Goal: Task Accomplishment & Management: Manage account settings

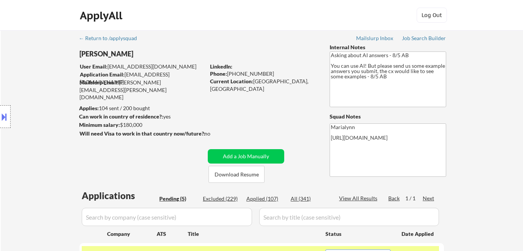
select select ""pending""
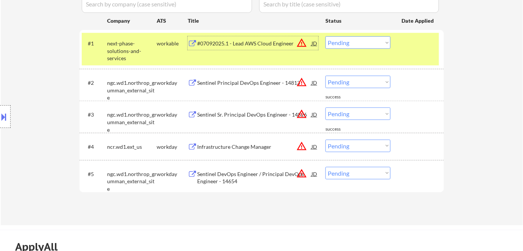
scroll to position [172, 0]
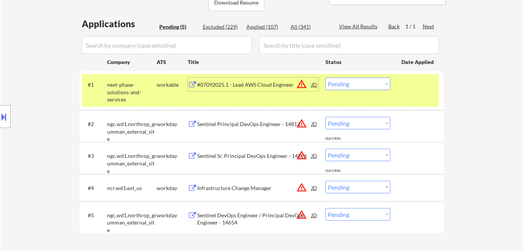
click at [265, 124] on div "Sentinel Principal DevOps Engineer - 14813" at bounding box center [254, 124] width 114 height 8
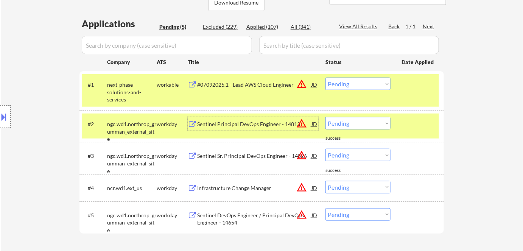
click at [348, 83] on select "Choose an option... Pending Applied Excluded (Questions) Excluded (Expired) Exc…" at bounding box center [358, 84] width 65 height 13
click at [326, 78] on select "Choose an option... Pending Applied Excluded (Questions) Excluded (Expired) Exc…" at bounding box center [358, 84] width 65 height 13
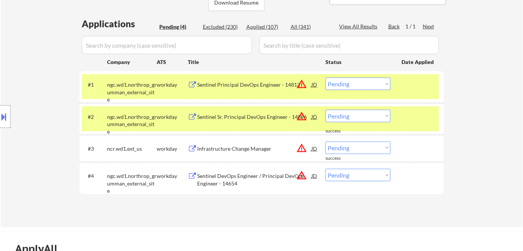
click at [359, 85] on select "Choose an option... Pending Applied Excluded (Questions) Excluded (Expired) Exc…" at bounding box center [358, 84] width 65 height 13
click at [326, 78] on select "Choose an option... Pending Applied Excluded (Questions) Excluded (Expired) Exc…" at bounding box center [358, 84] width 65 height 13
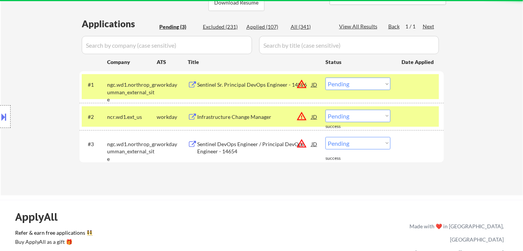
click at [164, 113] on div "workday" at bounding box center [172, 117] width 31 height 8
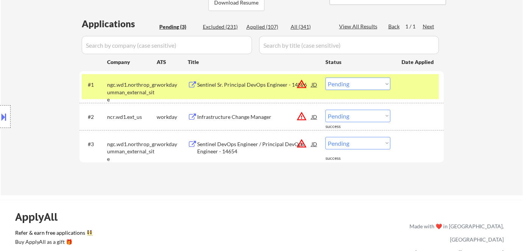
click at [232, 80] on div "Sentinel Sr. Principal DevOps Engineer - 14826" at bounding box center [254, 85] width 114 height 14
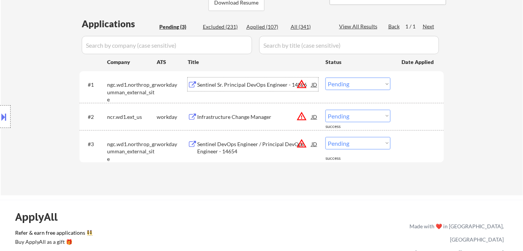
click at [348, 83] on select "Choose an option... Pending Applied Excluded (Questions) Excluded (Expired) Exc…" at bounding box center [358, 84] width 65 height 13
click at [326, 78] on select "Choose an option... Pending Applied Excluded (Questions) Excluded (Expired) Exc…" at bounding box center [358, 84] width 65 height 13
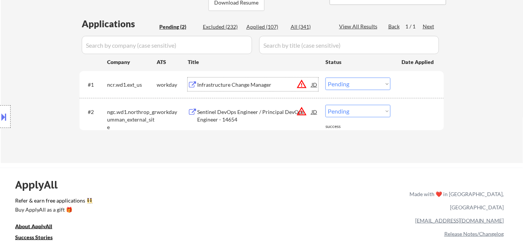
click at [227, 84] on div "Infrastructure Change Manager" at bounding box center [254, 85] width 114 height 8
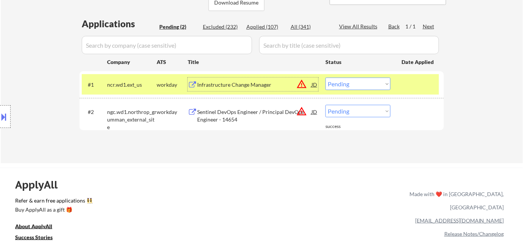
drag, startPoint x: 358, startPoint y: 81, endPoint x: 361, endPoint y: 85, distance: 4.6
click at [358, 82] on select "Choose an option... Pending Applied Excluded (Questions) Excluded (Expired) Exc…" at bounding box center [358, 84] width 65 height 13
click at [326, 78] on select "Choose an option... Pending Applied Excluded (Questions) Excluded (Expired) Exc…" at bounding box center [358, 84] width 65 height 13
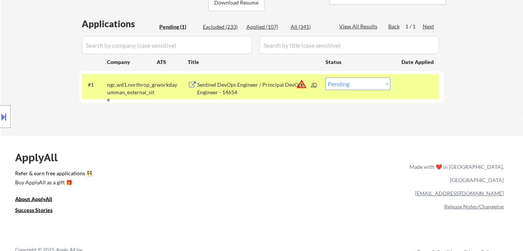
click at [217, 92] on div "Sentinel DevOps Engineer / Principal DevOps Engineer - 14654" at bounding box center [254, 88] width 114 height 15
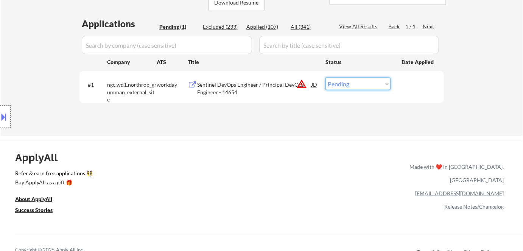
drag, startPoint x: 348, startPoint y: 88, endPoint x: 352, endPoint y: 85, distance: 4.0
click at [349, 87] on select "Choose an option... Pending Applied Excluded (Questions) Excluded (Expired) Exc…" at bounding box center [358, 84] width 65 height 13
select select ""excluded__bad_match_""
click at [326, 78] on select "Choose an option... Pending Applied Excluded (Questions) Excluded (Expired) Exc…" at bounding box center [358, 84] width 65 height 13
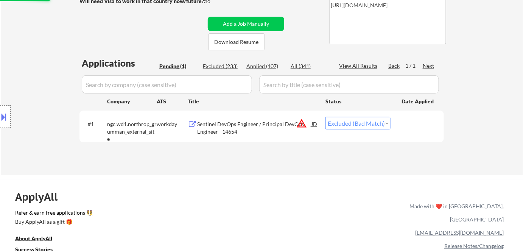
scroll to position [103, 0]
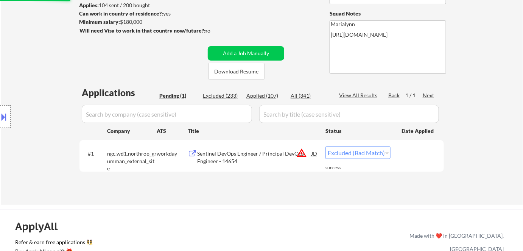
select select ""excluded__bad_match_""
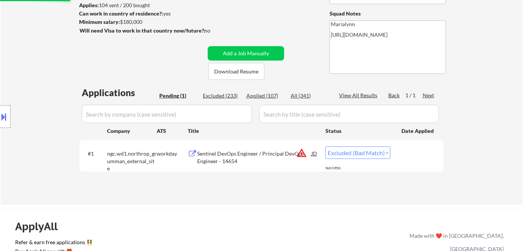
select select ""excluded__bad_match_""
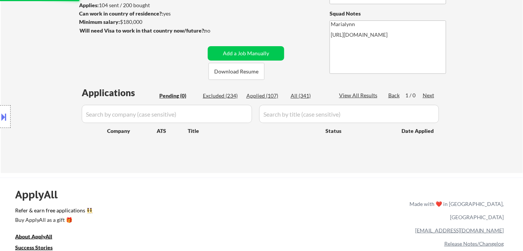
click at [273, 96] on div "Applied (107)" at bounding box center [266, 96] width 38 height 8
select select ""applied""
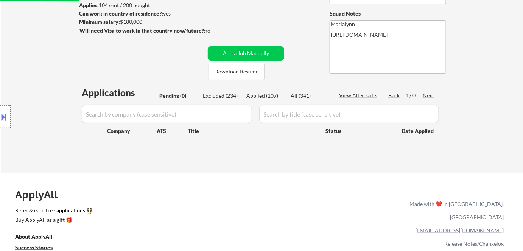
select select ""applied""
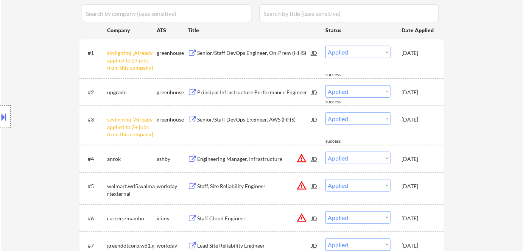
scroll to position [206, 0]
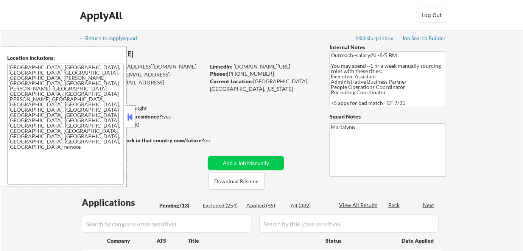
click at [130, 116] on button at bounding box center [130, 116] width 8 height 11
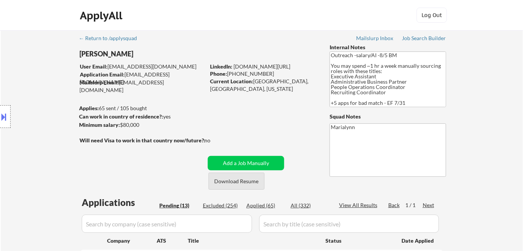
click at [233, 183] on button "Download Resume" at bounding box center [237, 181] width 56 height 17
select select ""pending""
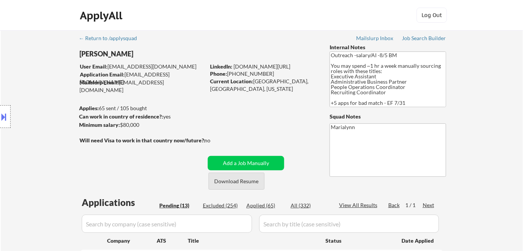
select select ""pending""
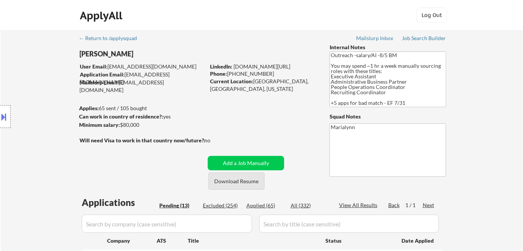
select select ""pending""
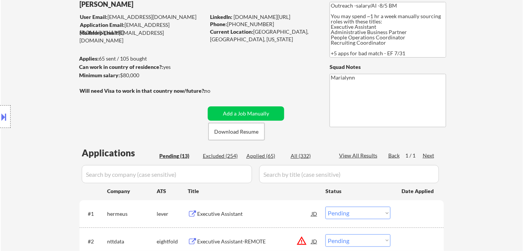
scroll to position [34, 0]
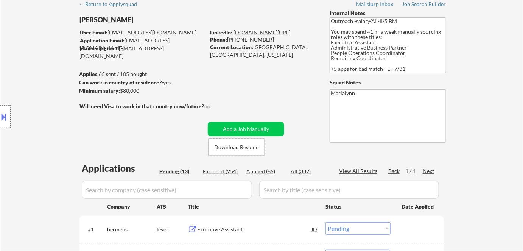
click at [258, 30] on link "[DOMAIN_NAME][URL]" at bounding box center [262, 32] width 57 height 6
drag, startPoint x: 248, startPoint y: 144, endPoint x: 248, endPoint y: 139, distance: 4.9
click at [248, 144] on button "Download Resume" at bounding box center [237, 147] width 56 height 17
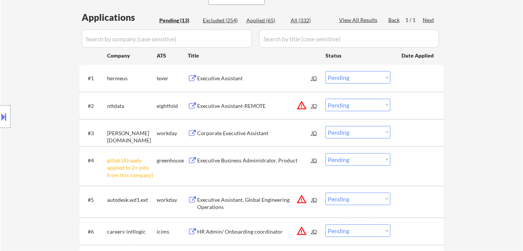
scroll to position [241, 0]
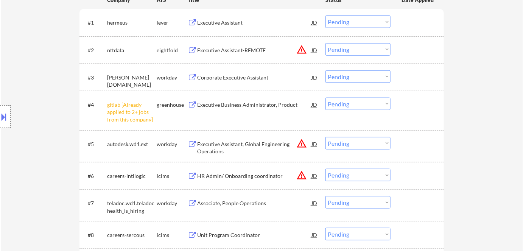
click at [340, 103] on select "Choose an option... Pending Applied Excluded (Questions) Excluded (Expired) Exc…" at bounding box center [358, 104] width 65 height 13
click at [326, 98] on select "Choose an option... Pending Applied Excluded (Questions) Excluded (Expired) Exc…" at bounding box center [358, 104] width 65 height 13
select select ""pending""
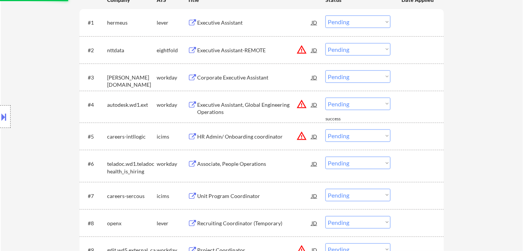
click at [247, 76] on div "Corporate Executive Assistant" at bounding box center [254, 78] width 114 height 8
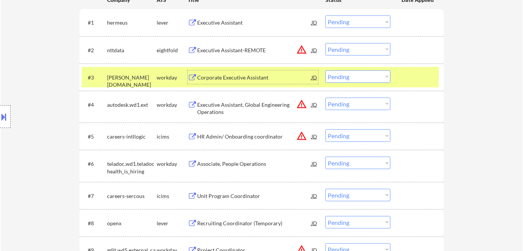
click at [349, 77] on select "Choose an option... Pending Applied Excluded (Questions) Excluded (Expired) Exc…" at bounding box center [358, 76] width 65 height 13
click at [326, 70] on select "Choose an option... Pending Applied Excluded (Questions) Excluded (Expired) Exc…" at bounding box center [358, 76] width 65 height 13
select select ""pending""
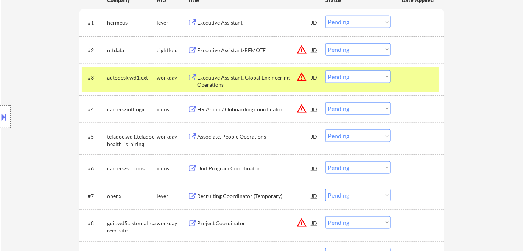
drag, startPoint x: 167, startPoint y: 77, endPoint x: 187, endPoint y: 76, distance: 20.1
click at [167, 78] on div "workday" at bounding box center [172, 78] width 31 height 8
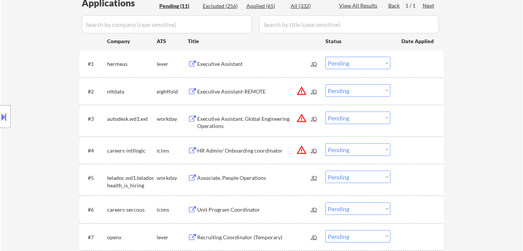
scroll to position [138, 0]
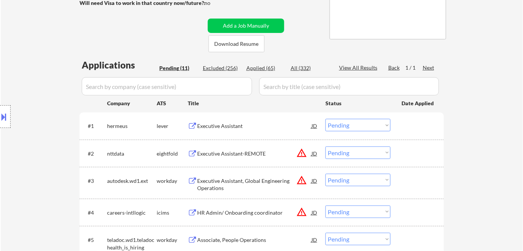
click at [219, 126] on div "Executive Assistant" at bounding box center [254, 126] width 114 height 8
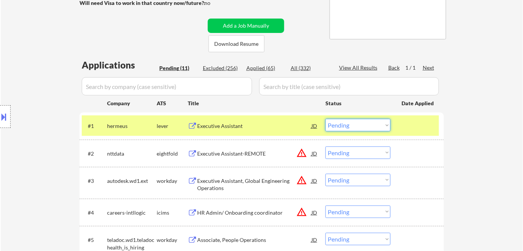
drag, startPoint x: 364, startPoint y: 126, endPoint x: 366, endPoint y: 130, distance: 5.1
click at [364, 126] on select "Choose an option... Pending Applied Excluded (Questions) Excluded (Expired) Exc…" at bounding box center [358, 125] width 65 height 13
click at [326, 119] on select "Choose an option... Pending Applied Excluded (Questions) Excluded (Expired) Exc…" at bounding box center [358, 125] width 65 height 13
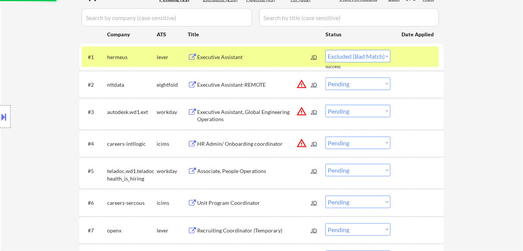
select select ""pending""
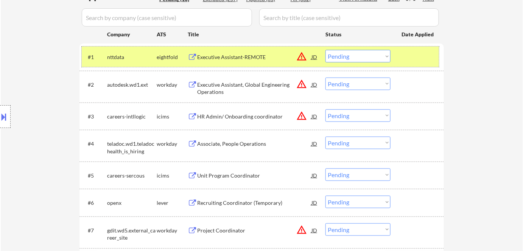
click at [176, 58] on div "eightfold" at bounding box center [172, 57] width 31 height 8
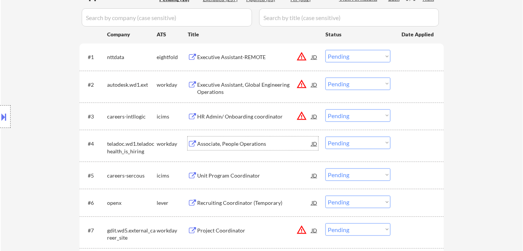
click at [266, 145] on div "Associate, People Operations" at bounding box center [254, 144] width 114 height 8
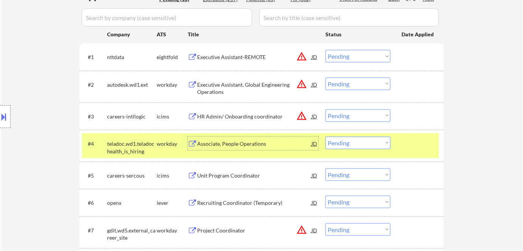
click at [352, 145] on select "Choose an option... Pending Applied Excluded (Questions) Excluded (Expired) Exc…" at bounding box center [358, 143] width 65 height 13
click at [326, 137] on select "Choose an option... Pending Applied Excluded (Questions) Excluded (Expired) Exc…" at bounding box center [358, 143] width 65 height 13
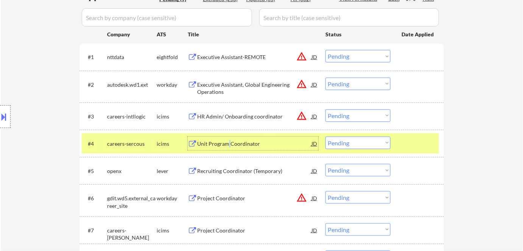
click at [229, 143] on div "Unit Program Coordinator" at bounding box center [254, 144] width 114 height 8
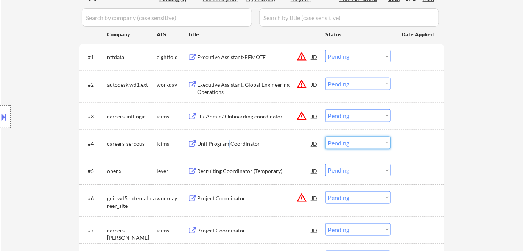
click at [352, 149] on div "#4 careers-sercous icims Unit Program Coordinator JD warning_amber Choose an op…" at bounding box center [261, 143] width 358 height 20
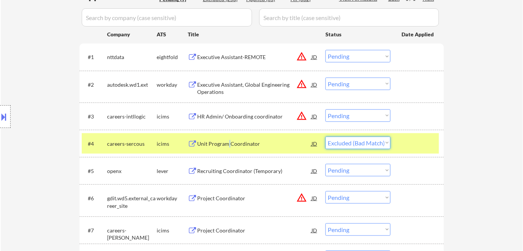
click at [326, 137] on select "Choose an option... Pending Applied Excluded (Questions) Excluded (Expired) Exc…" at bounding box center [358, 143] width 65 height 13
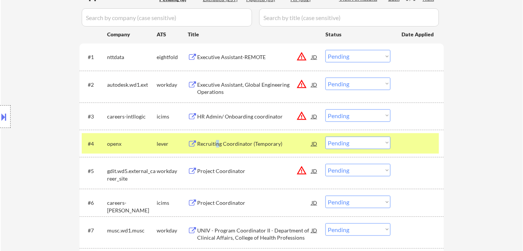
click at [216, 147] on div "Recruiting Coordinator (Temporary)" at bounding box center [254, 144] width 114 height 8
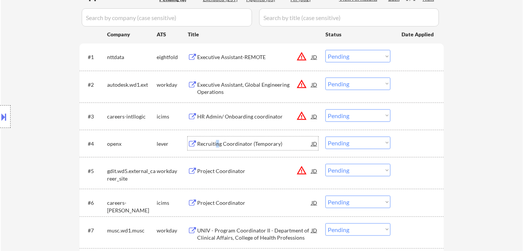
click at [356, 142] on select "Choose an option... Pending Applied Excluded (Questions) Excluded (Expired) Exc…" at bounding box center [358, 143] width 65 height 13
click at [326, 137] on select "Choose an option... Pending Applied Excluded (Questions) Excluded (Expired) Exc…" at bounding box center [358, 143] width 65 height 13
select select ""pending""
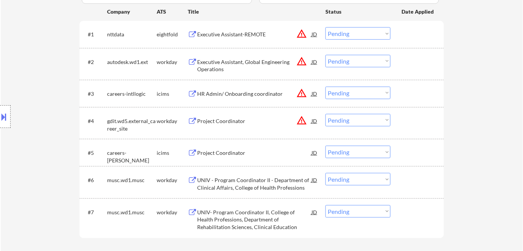
scroll to position [241, 0]
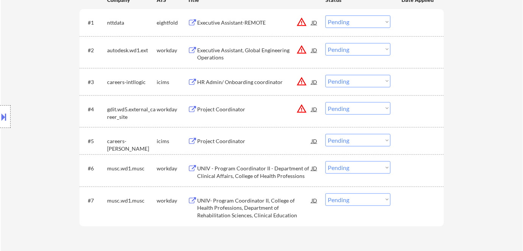
click at [227, 141] on div "Project Coordinator" at bounding box center [254, 142] width 114 height 8
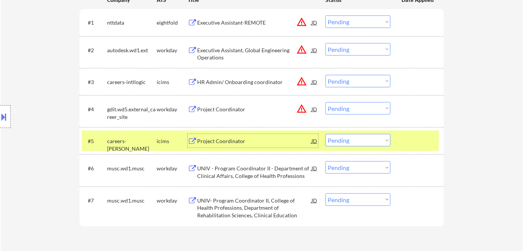
click at [362, 139] on select "Choose an option... Pending Applied Excluded (Questions) Excluded (Expired) Exc…" at bounding box center [358, 140] width 65 height 13
click at [326, 134] on select "Choose an option... Pending Applied Excluded (Questions) Excluded (Expired) Exc…" at bounding box center [358, 140] width 65 height 13
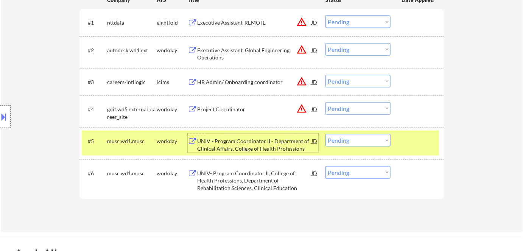
click at [260, 136] on div "UNIV - Program Coordinator II - Department of Clinical Affairs, College of Heal…" at bounding box center [254, 143] width 114 height 18
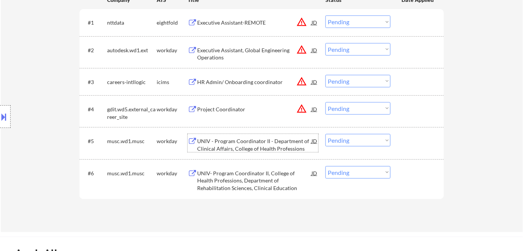
drag, startPoint x: 348, startPoint y: 141, endPoint x: 351, endPoint y: 146, distance: 5.4
click at [348, 142] on select "Choose an option... Pending Applied Excluded (Questions) Excluded (Expired) Exc…" at bounding box center [358, 140] width 65 height 13
click at [326, 134] on select "Choose an option... Pending Applied Excluded (Questions) Excluded (Expired) Exc…" at bounding box center [358, 140] width 65 height 13
click at [235, 141] on div "UNIV - Program Coordinator II - Department of Clinical Affairs, College of Heal…" at bounding box center [254, 145] width 114 height 15
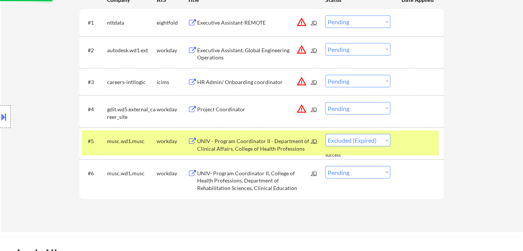
select select ""pending""
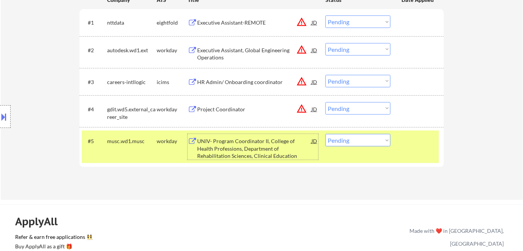
click at [250, 149] on div "UNIV- Program Coordinator II, College of Health Professions, Department of Reha…" at bounding box center [254, 149] width 114 height 22
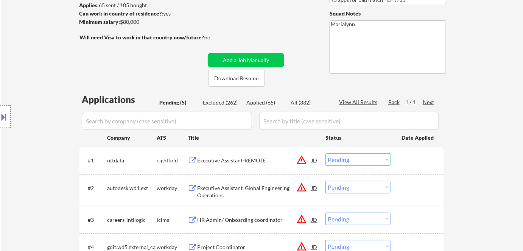
scroll to position [172, 0]
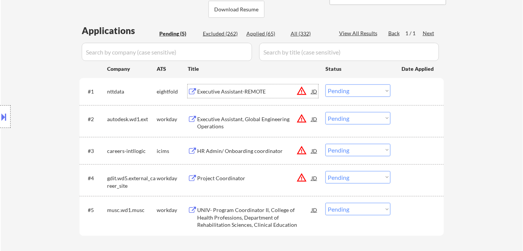
click at [218, 86] on div "Executive Assistant-REMOTE" at bounding box center [254, 91] width 114 height 14
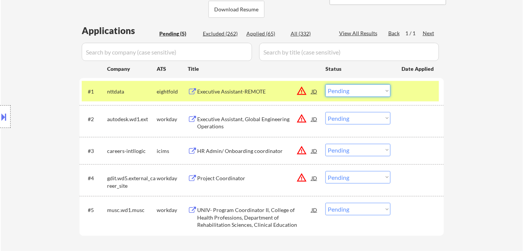
drag, startPoint x: 369, startPoint y: 90, endPoint x: 370, endPoint y: 96, distance: 6.2
click at [369, 90] on select "Choose an option... Pending Applied Excluded (Questions) Excluded (Expired) Exc…" at bounding box center [358, 90] width 65 height 13
click at [326, 84] on select "Choose an option... Pending Applied Excluded (Questions) Excluded (Expired) Exc…" at bounding box center [358, 90] width 65 height 13
select select ""pending""
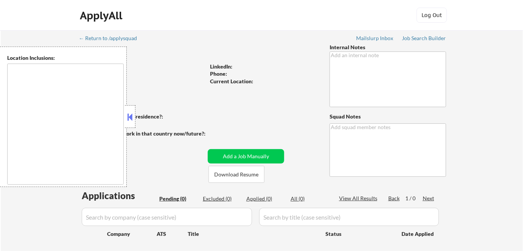
click at [128, 116] on button at bounding box center [130, 116] width 8 height 11
